Goal: Task Accomplishment & Management: Manage account settings

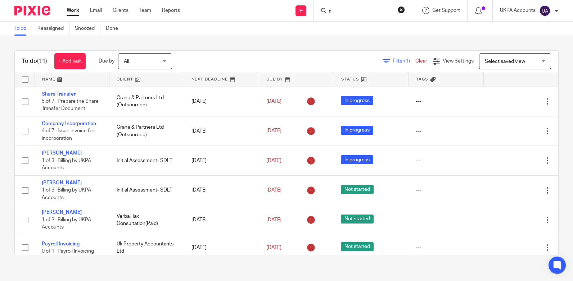
scroll to position [80, 0]
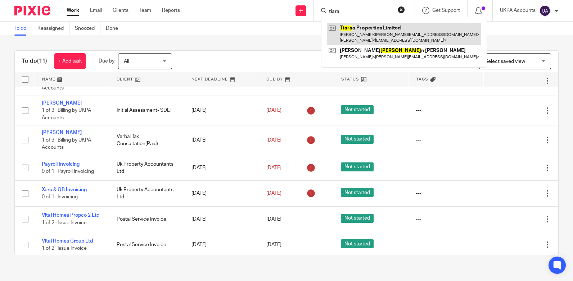
type input "tiara"
click at [348, 28] on link at bounding box center [404, 34] width 154 height 22
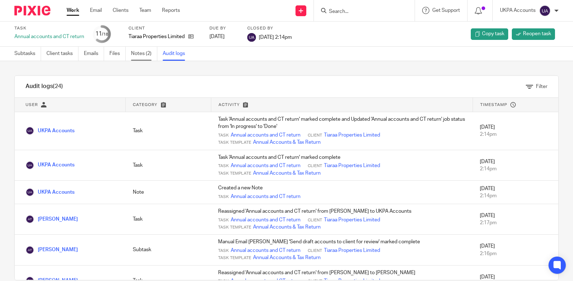
click at [142, 53] on link "Notes (2)" at bounding box center [144, 54] width 26 height 14
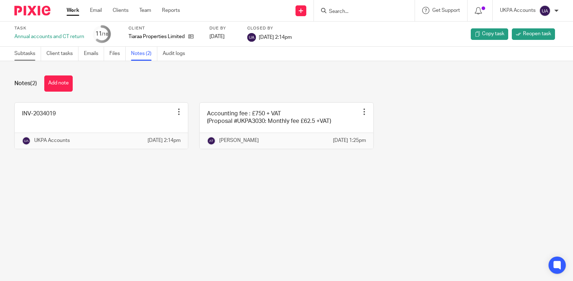
click at [28, 53] on link "Subtasks" at bounding box center [27, 54] width 27 height 14
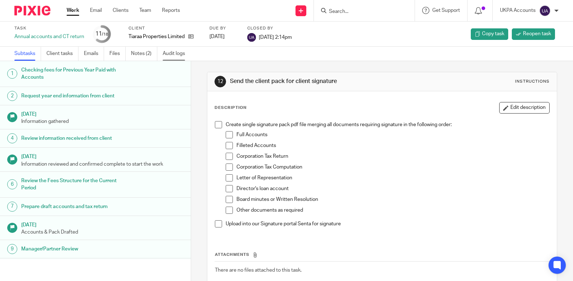
click at [180, 53] on link "Audit logs" at bounding box center [177, 54] width 28 height 14
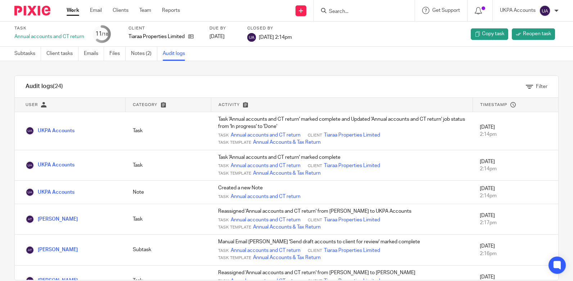
click at [0, 131] on html "Work Email Clients Team Reports Work Email Clients Team Reports Settings Send n…" at bounding box center [286, 140] width 573 height 281
click at [543, 30] on span "Reopen task" at bounding box center [537, 33] width 28 height 7
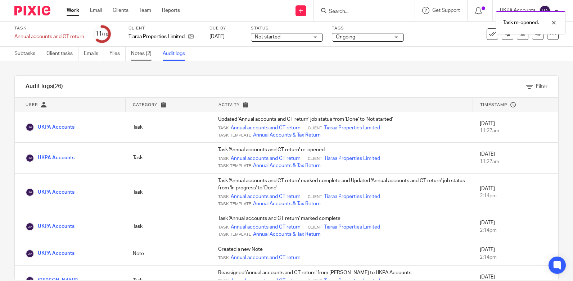
click at [141, 53] on link "Notes (2)" at bounding box center [144, 54] width 26 height 14
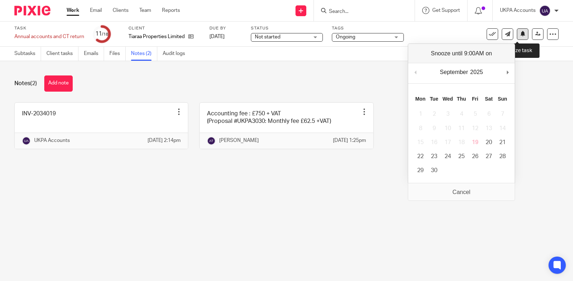
click at [520, 34] on icon at bounding box center [522, 33] width 5 height 5
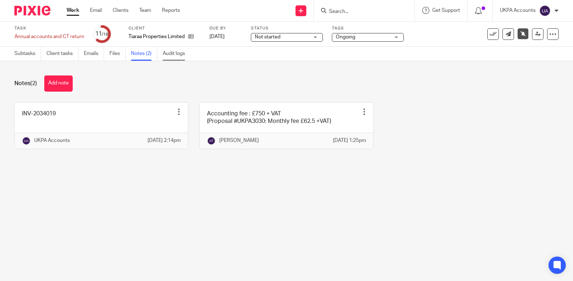
click at [178, 53] on link "Audit logs" at bounding box center [177, 54] width 28 height 14
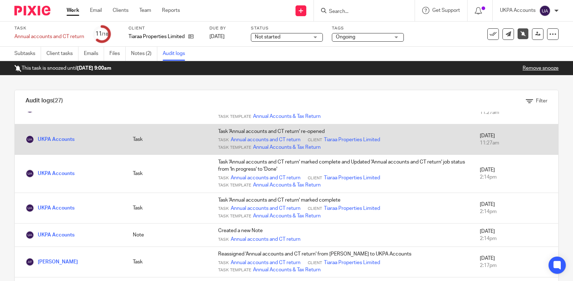
scroll to position [77, 0]
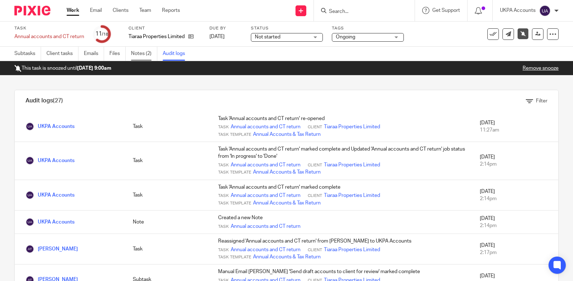
click at [141, 53] on link "Notes (2)" at bounding box center [144, 54] width 26 height 14
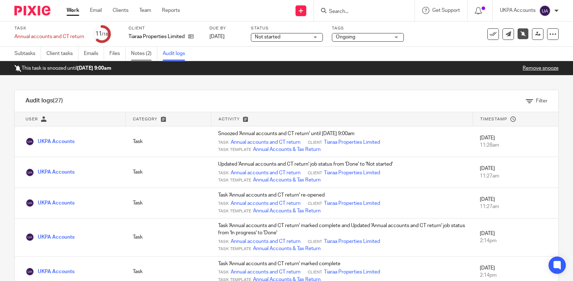
click at [140, 53] on link "Notes (2)" at bounding box center [144, 54] width 26 height 14
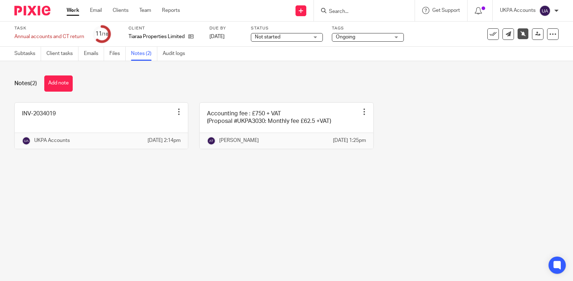
click at [73, 11] on link "Work" at bounding box center [73, 10] width 13 height 7
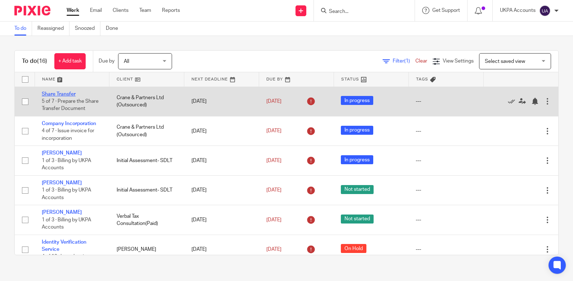
click at [59, 94] on link "Share Transfer" at bounding box center [59, 94] width 34 height 5
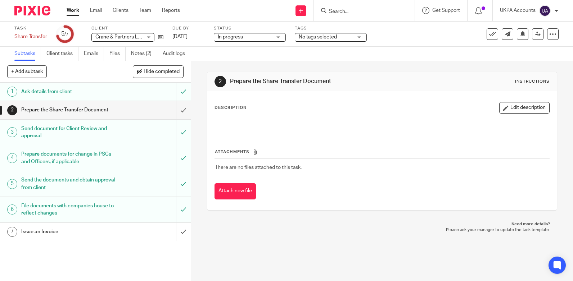
click at [77, 11] on link "Work" at bounding box center [73, 10] width 13 height 7
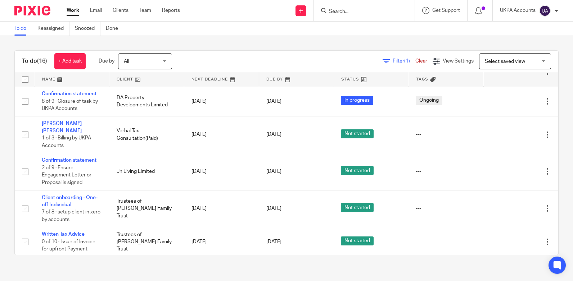
scroll to position [316, 0]
